Goal: Task Accomplishment & Management: Manage account settings

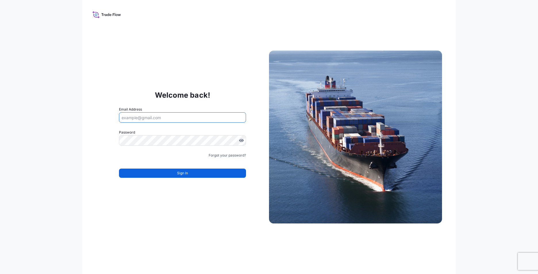
click at [197, 115] on input "Email Address" at bounding box center [182, 117] width 127 height 10
click at [150, 117] on input "Email Address" at bounding box center [182, 117] width 127 height 10
type input "l"
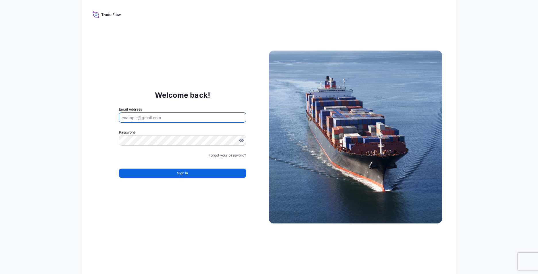
type input ";"
type input "[PERSON_NAME][EMAIL_ADDRESS][DOMAIN_NAME]"
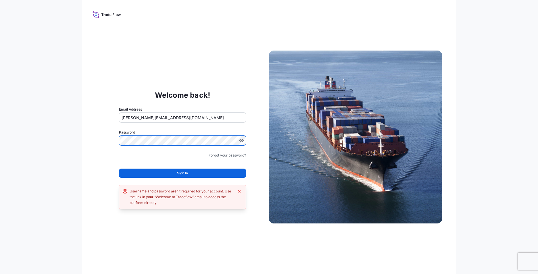
click at [51, 135] on div "Welcome back! Email Address [PERSON_NAME][EMAIL_ADDRESS][DOMAIN_NAME] Password …" at bounding box center [269, 137] width 538 height 274
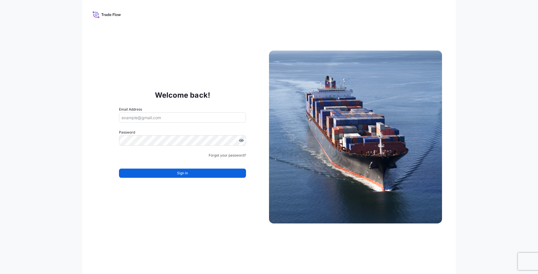
click at [138, 118] on input "Email Address" at bounding box center [182, 117] width 127 height 10
type input "[PERSON_NAME][EMAIL_ADDRESS][DOMAIN_NAME]"
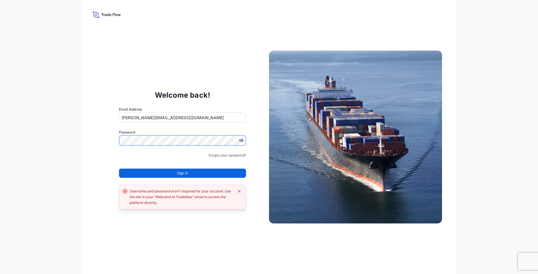
click at [33, 128] on div "Welcome back! Email Address [PERSON_NAME][EMAIL_ADDRESS][DOMAIN_NAME] Password …" at bounding box center [269, 137] width 538 height 274
click at [195, 174] on button "Sign In" at bounding box center [182, 173] width 127 height 9
click at [201, 173] on button "Sign In" at bounding box center [182, 173] width 127 height 9
click at [240, 190] on icon "Dismiss error" at bounding box center [239, 191] width 5 height 5
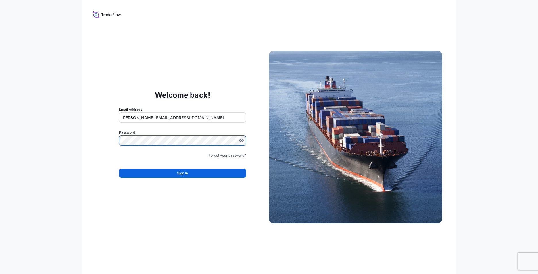
click at [68, 132] on div "Welcome back! Email Address Lavin.Ji@ixmetals.com Password Must include: Upper …" at bounding box center [269, 137] width 538 height 274
